Goal: Task Accomplishment & Management: Manage account settings

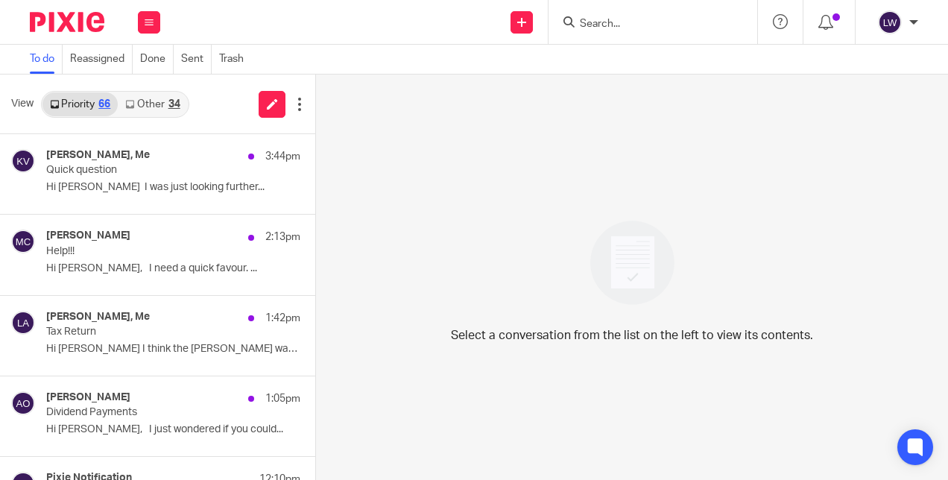
drag, startPoint x: 0, startPoint y: 0, endPoint x: 132, endPoint y: 24, distance: 134.1
click at [132, 24] on div "Work Email Clients Team Reports Settings" at bounding box center [149, 22] width 52 height 44
click at [157, 18] on button at bounding box center [149, 22] width 22 height 22
click at [151, 19] on icon at bounding box center [149, 22] width 9 height 9
click at [160, 88] on li "Email" at bounding box center [149, 91] width 40 height 22
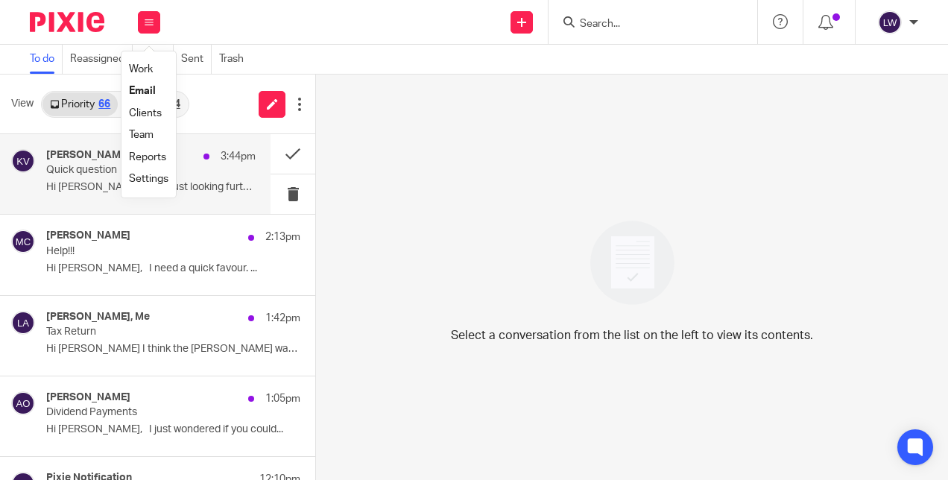
click at [55, 186] on p "Hi [PERSON_NAME] I was just looking further..." at bounding box center [150, 187] width 209 height 13
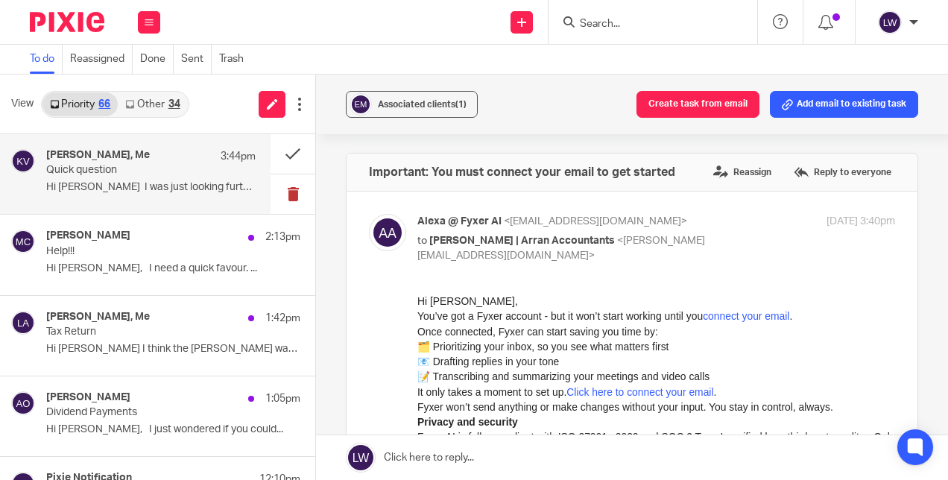
click at [285, 192] on button at bounding box center [293, 194] width 45 height 40
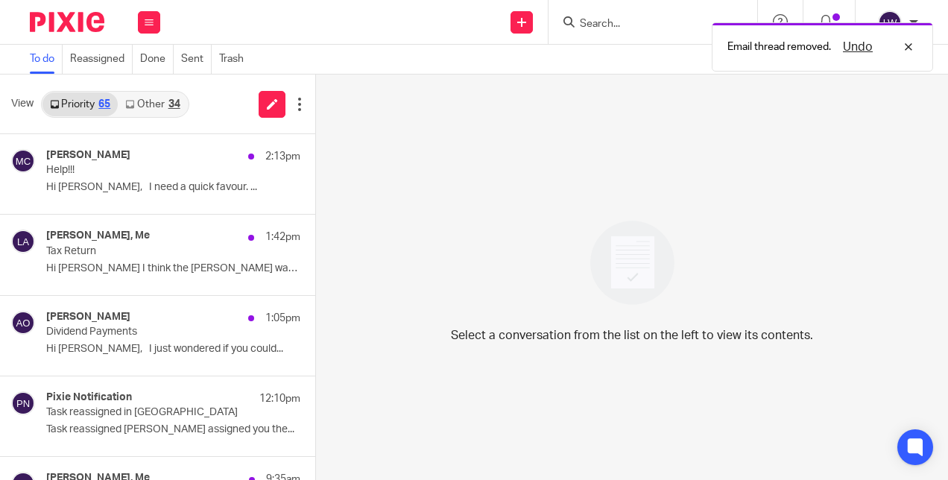
click at [149, 102] on link "Other 34" at bounding box center [152, 104] width 69 height 24
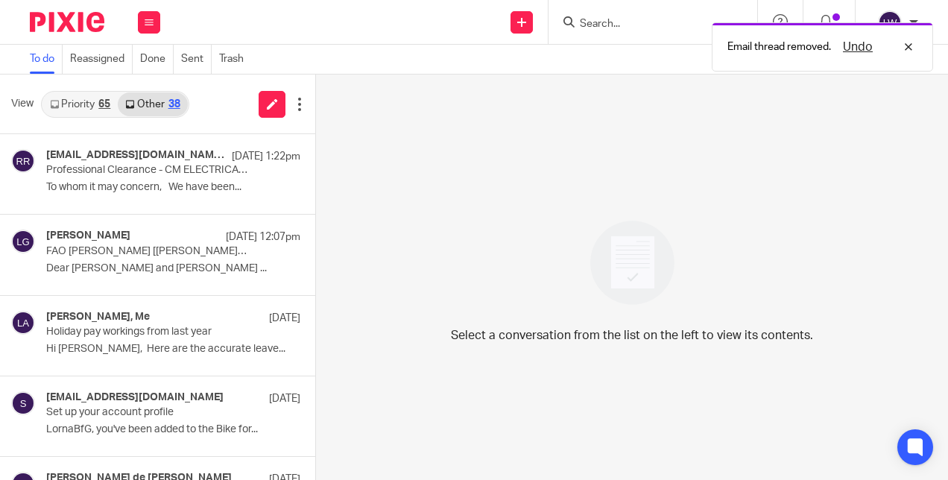
click at [82, 104] on link "Priority 65" at bounding box center [79, 104] width 75 height 24
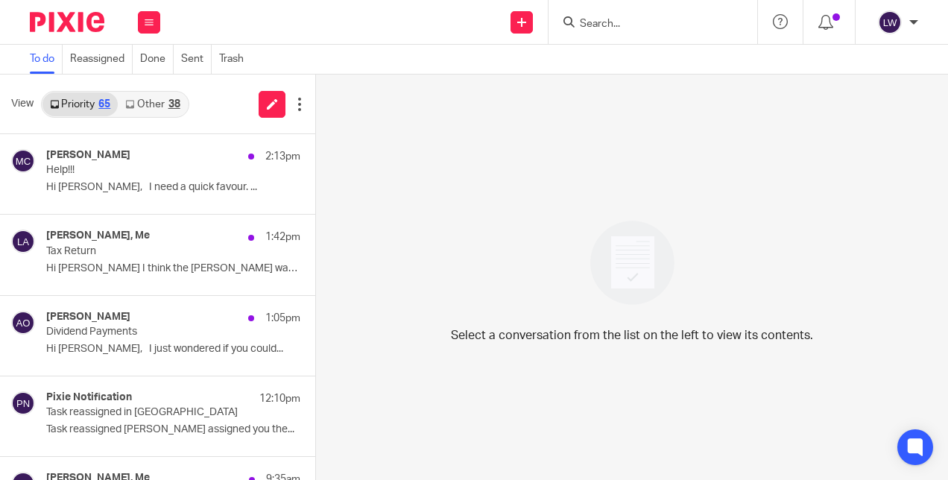
click at [161, 103] on link "Other 38" at bounding box center [152, 104] width 69 height 24
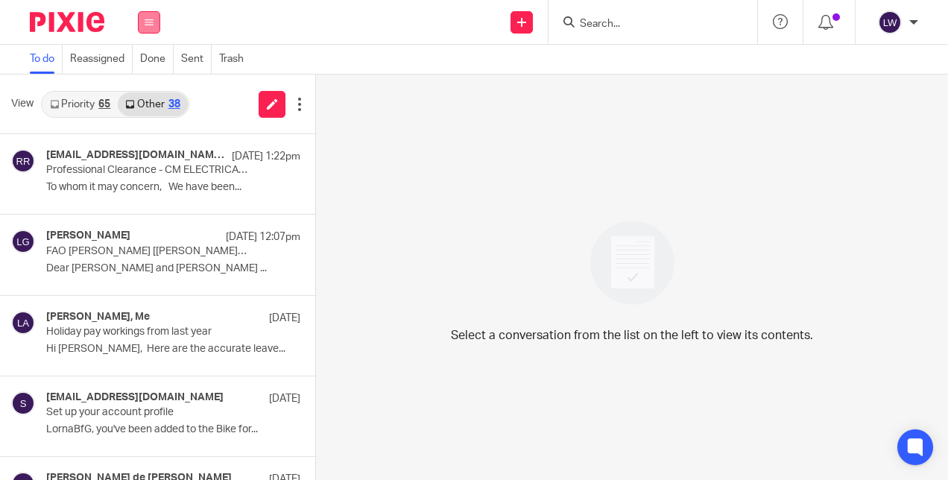
click at [149, 22] on icon at bounding box center [149, 22] width 9 height 9
click at [155, 86] on li "Email" at bounding box center [149, 91] width 40 height 22
click at [149, 89] on link "Email" at bounding box center [142, 91] width 27 height 10
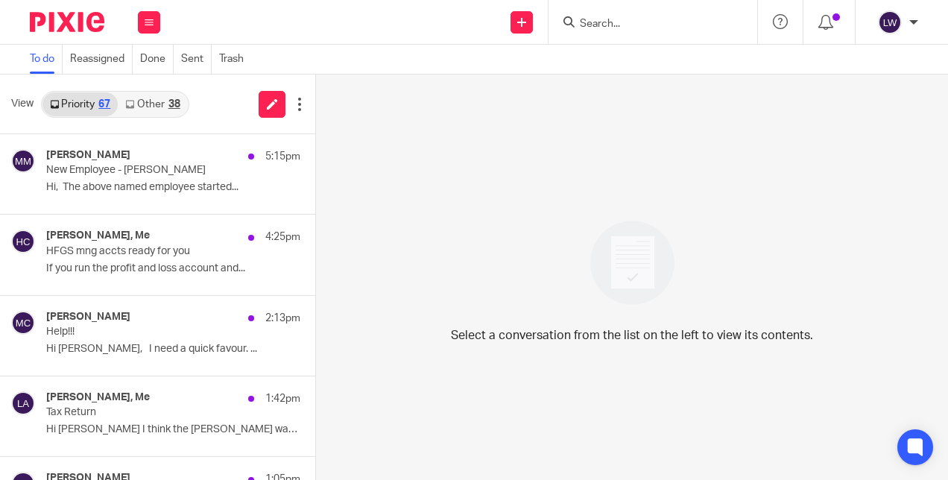
click at [148, 99] on link "Other 38" at bounding box center [152, 104] width 69 height 24
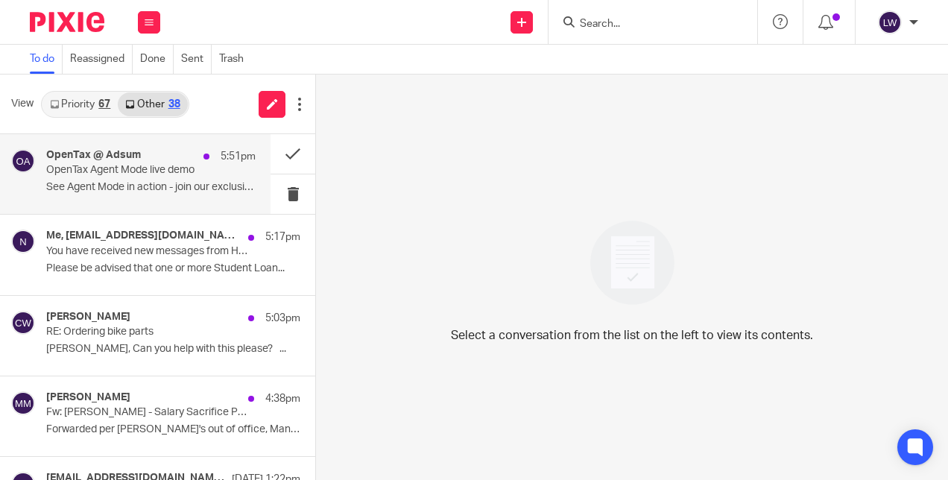
click at [124, 176] on p "OpenTax Agent Mode live demo" at bounding box center [130, 170] width 168 height 13
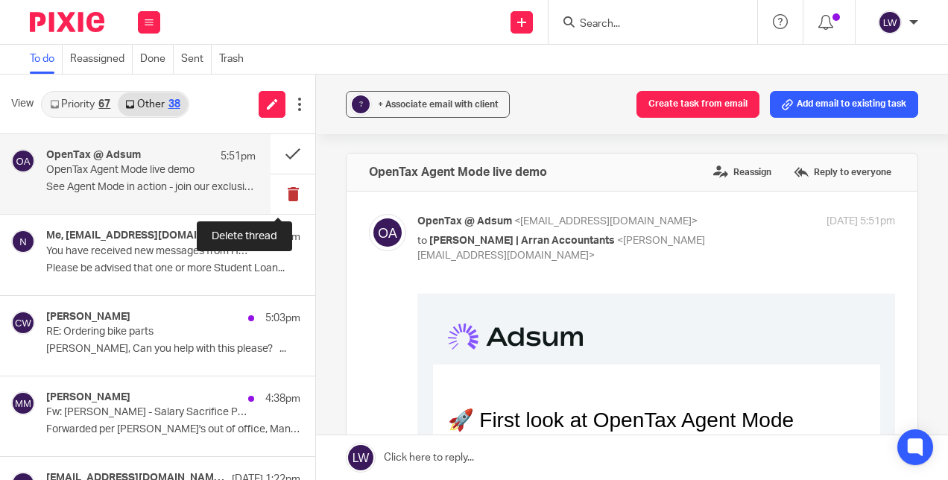
click at [274, 192] on button at bounding box center [293, 194] width 45 height 40
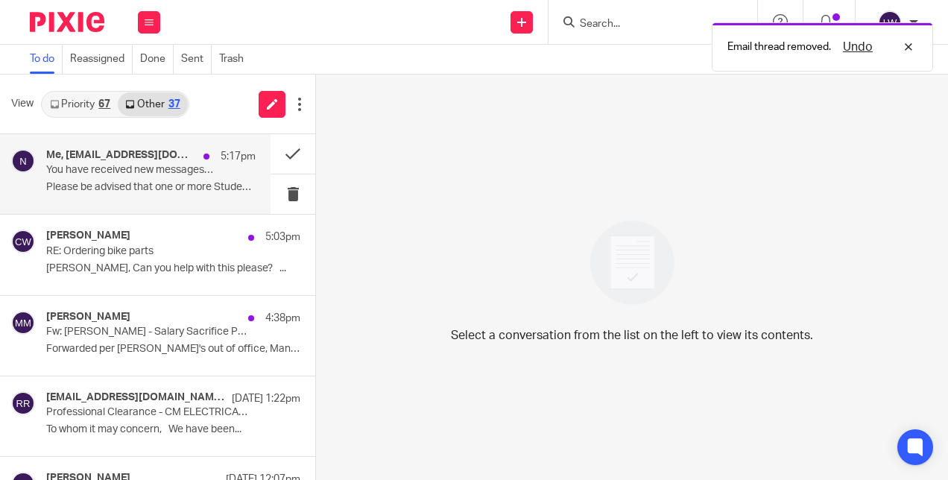
click at [170, 184] on p "Please be advised that one or more Student Loan..." at bounding box center [150, 187] width 209 height 13
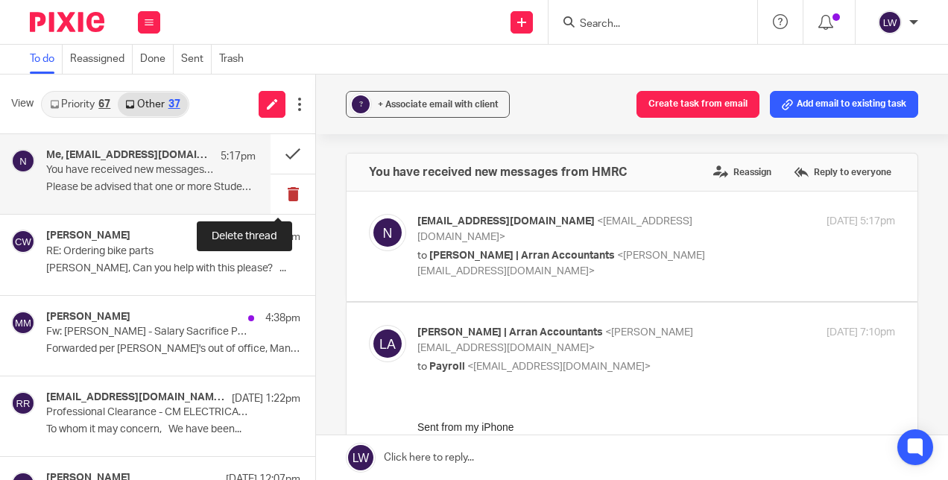
click at [272, 192] on button at bounding box center [293, 194] width 45 height 40
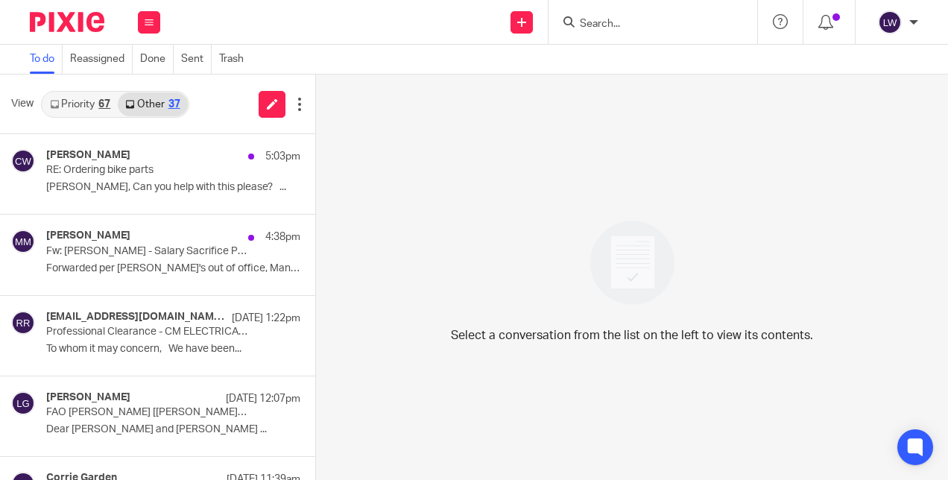
click at [77, 107] on link "Priority 67" at bounding box center [79, 104] width 75 height 24
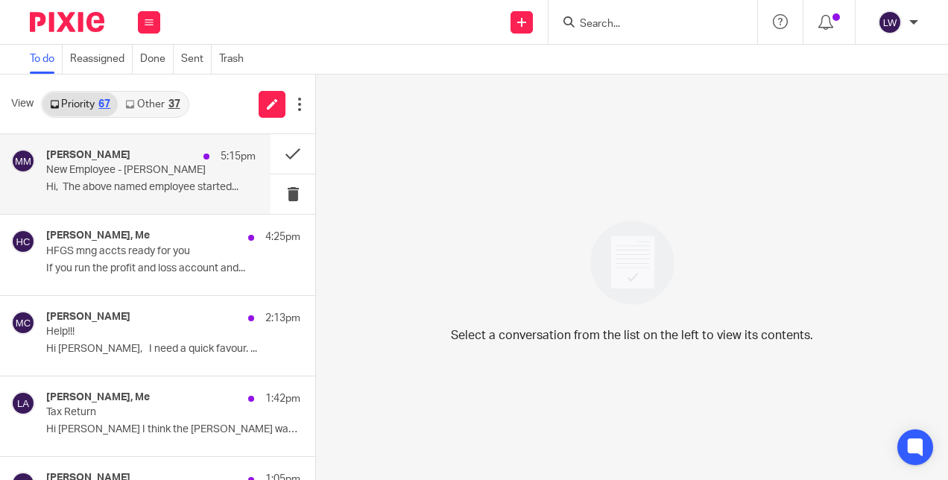
click at [65, 189] on p "Hi, The above named employee started..." at bounding box center [150, 187] width 209 height 13
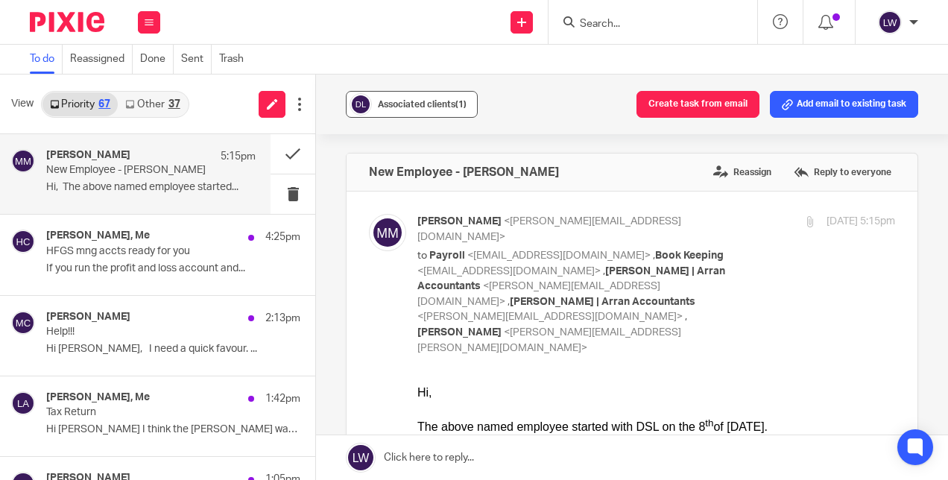
click at [378, 107] on span "Associated clients (1)" at bounding box center [422, 104] width 89 height 9
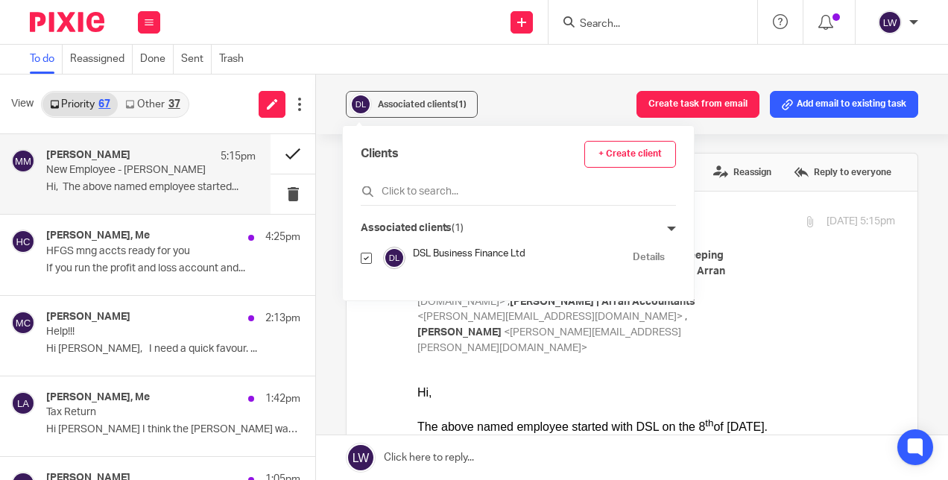
click at [285, 154] on button at bounding box center [293, 154] width 45 height 40
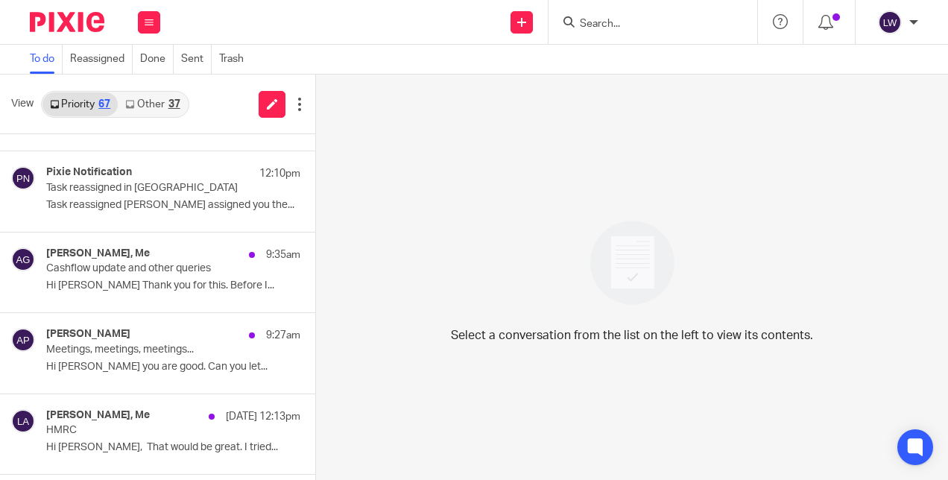
scroll to position [306, 0]
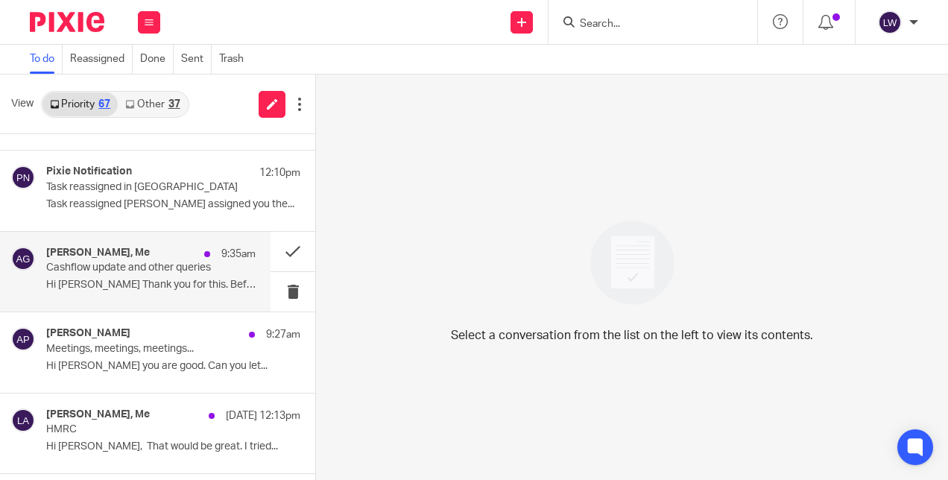
click at [79, 274] on div "Alberta Gutteridge, Me 9:35am Cashflow update and other queries Hi Lorna Thank …" at bounding box center [150, 272] width 209 height 50
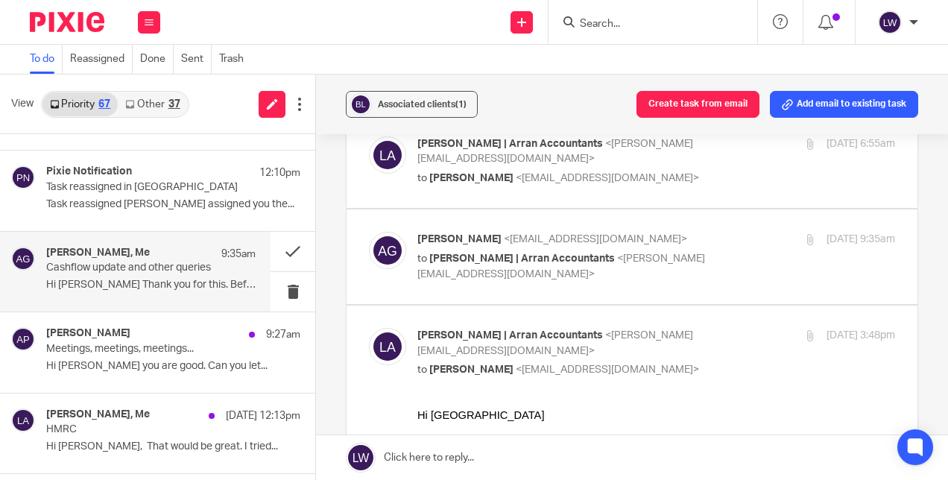
scroll to position [137, 0]
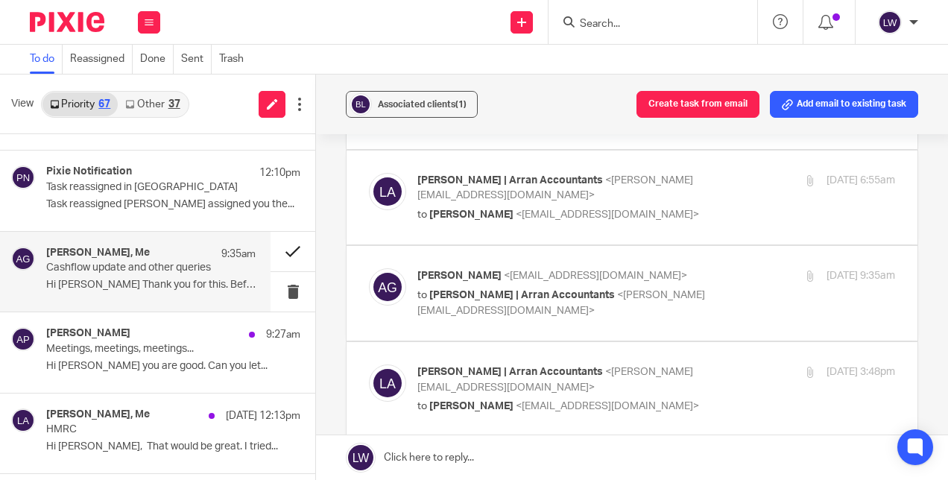
click at [283, 247] on button at bounding box center [293, 252] width 45 height 40
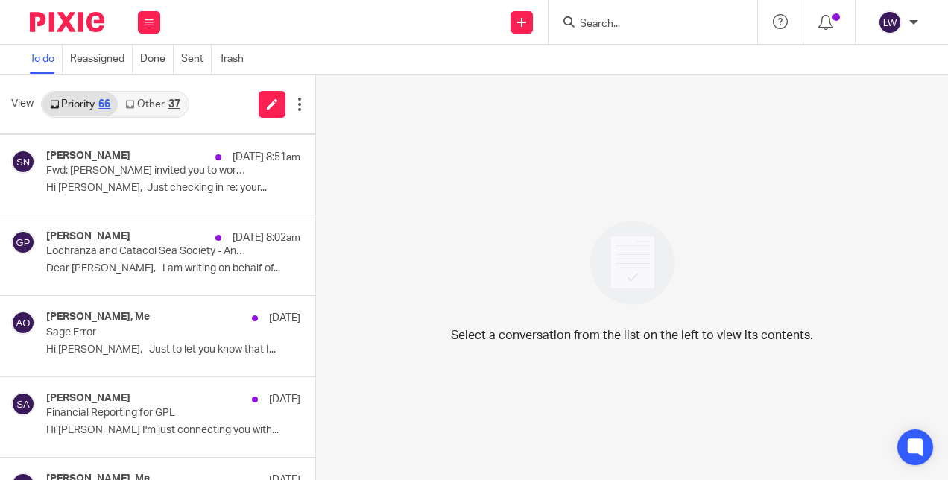
scroll to position [808, 0]
